Goal: Information Seeking & Learning: Learn about a topic

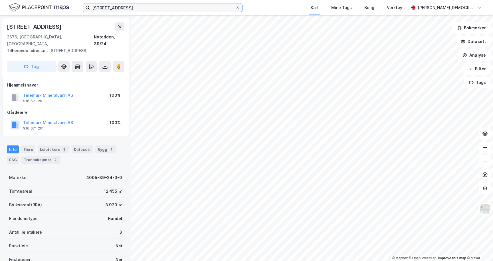
click at [124, 6] on input "[STREET_ADDRESS]" at bounding box center [162, 7] width 145 height 9
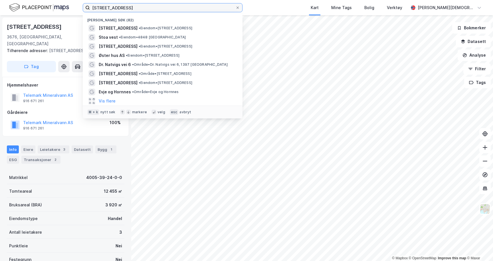
click at [124, 6] on input "[STREET_ADDRESS]" at bounding box center [162, 7] width 145 height 9
type input "[GEOGRAPHIC_DATA]"
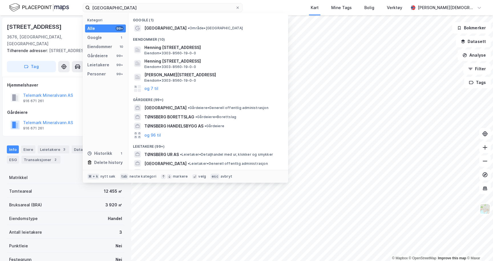
click at [188, 34] on div "Eiendommer (10)" at bounding box center [208, 38] width 160 height 10
click at [190, 30] on span "• Område • [GEOGRAPHIC_DATA]" at bounding box center [215, 28] width 55 height 5
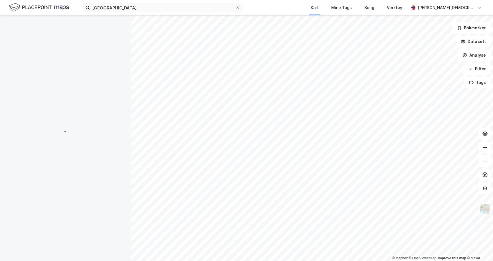
scroll to position [48, 0]
